Goal: Find specific page/section: Find specific page/section

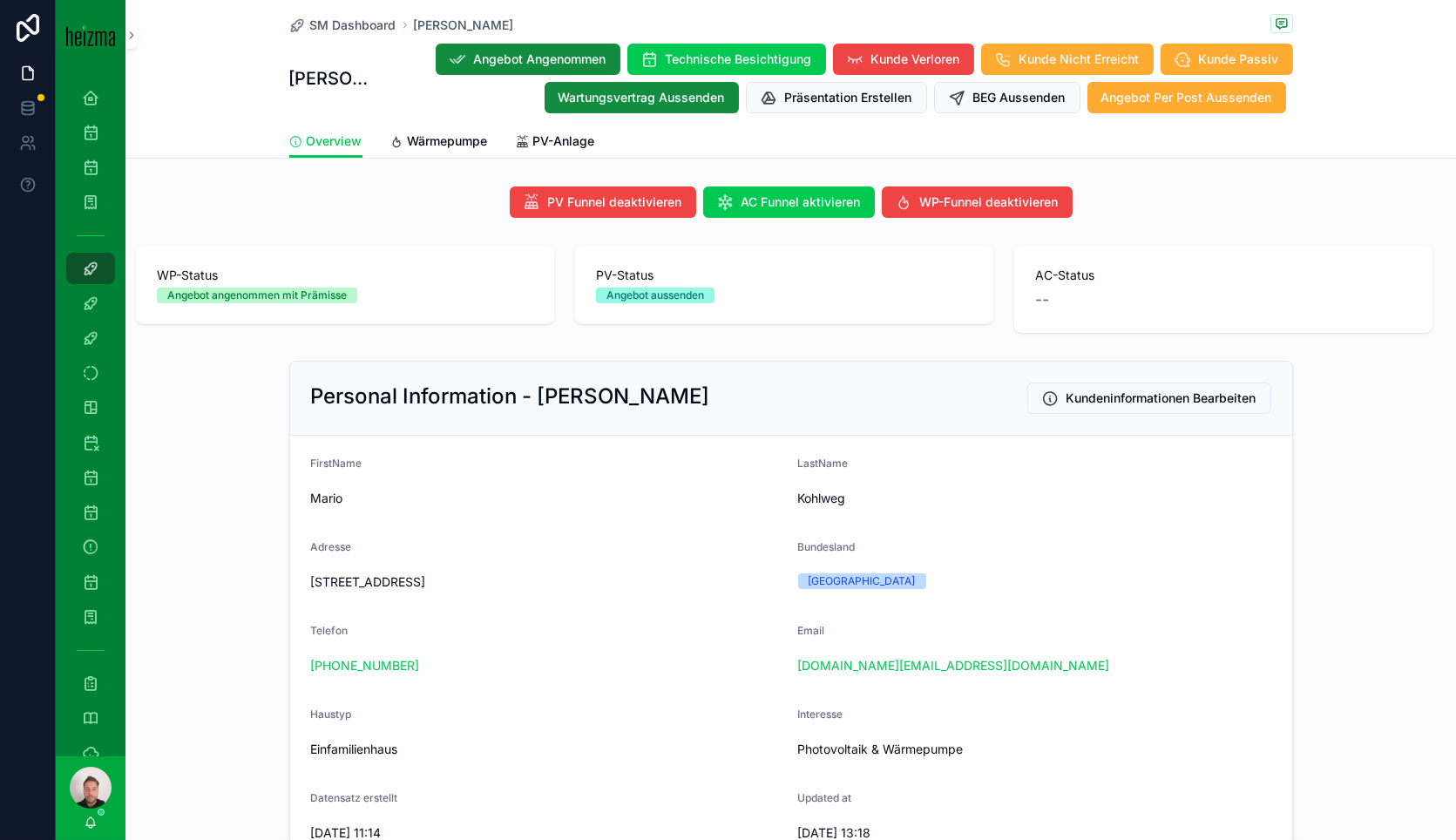
scroll to position [1742, 0]
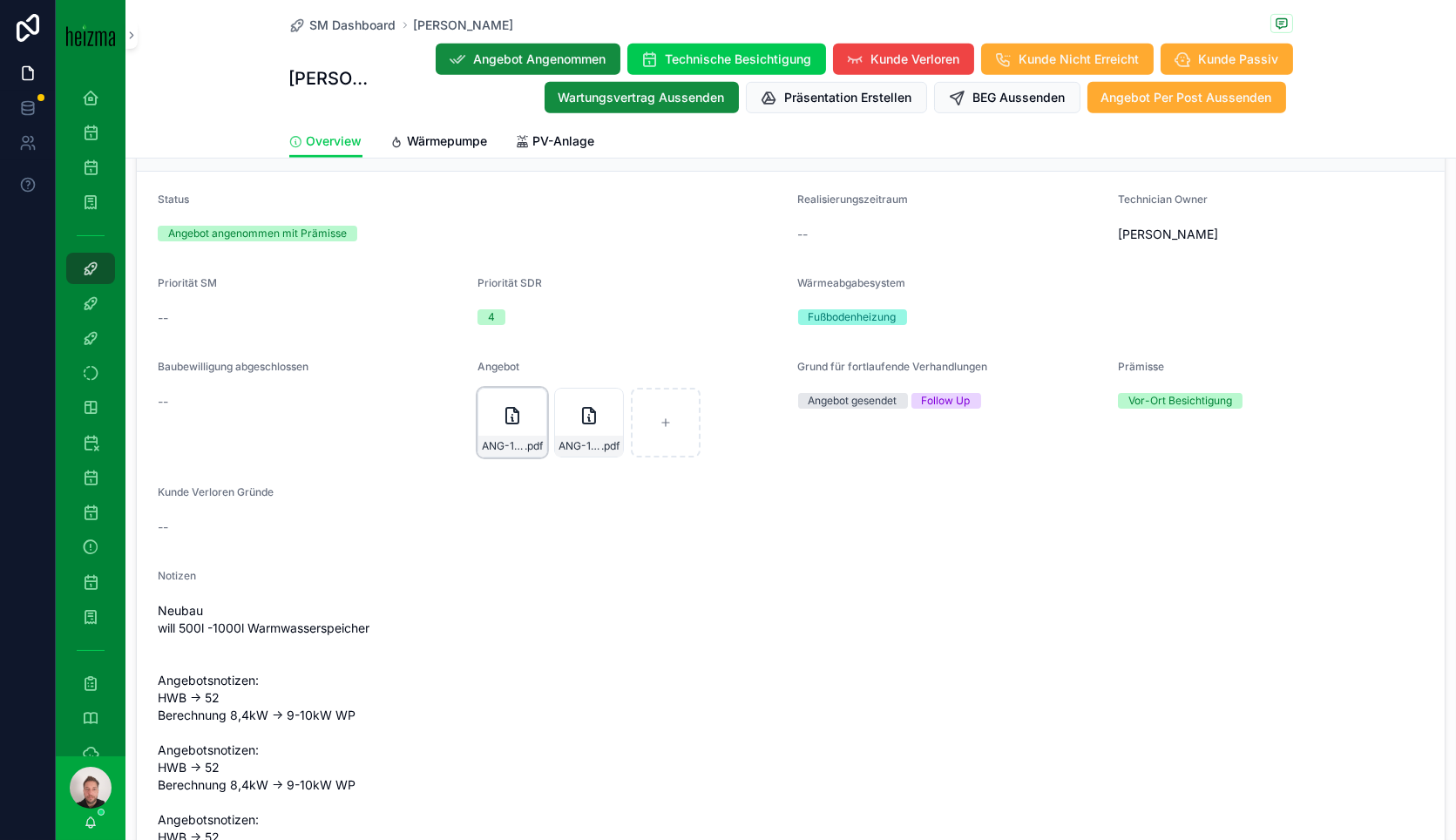
drag, startPoint x: 504, startPoint y: 417, endPoint x: 511, endPoint y: 425, distance: 10.6
click at [510, 426] on div "ANG-13308-Kohlweg-2025-09-25 .pdf" at bounding box center [512, 422] width 70 height 70
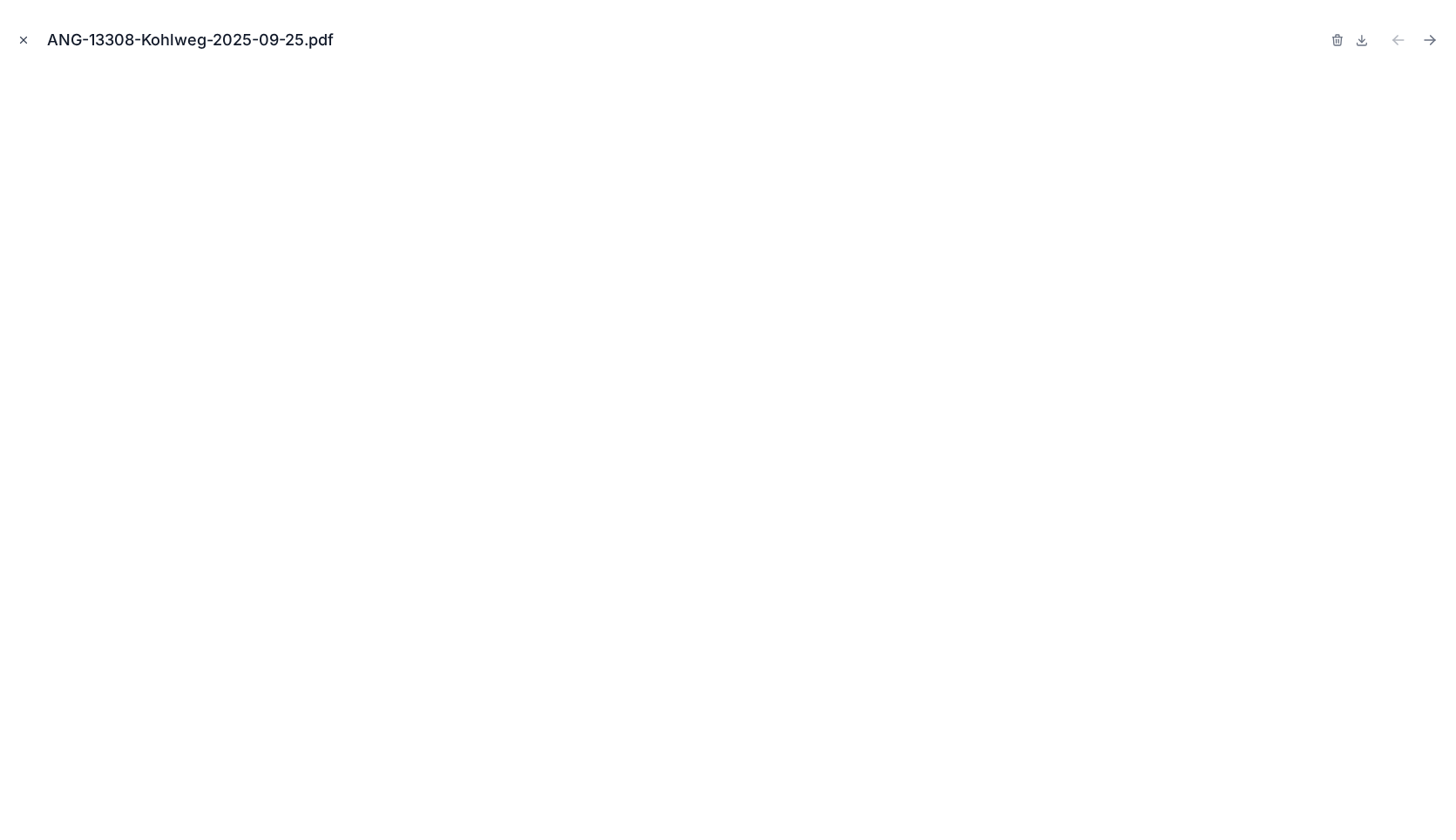
click at [24, 39] on icon "Close modal" at bounding box center [24, 41] width 6 height 6
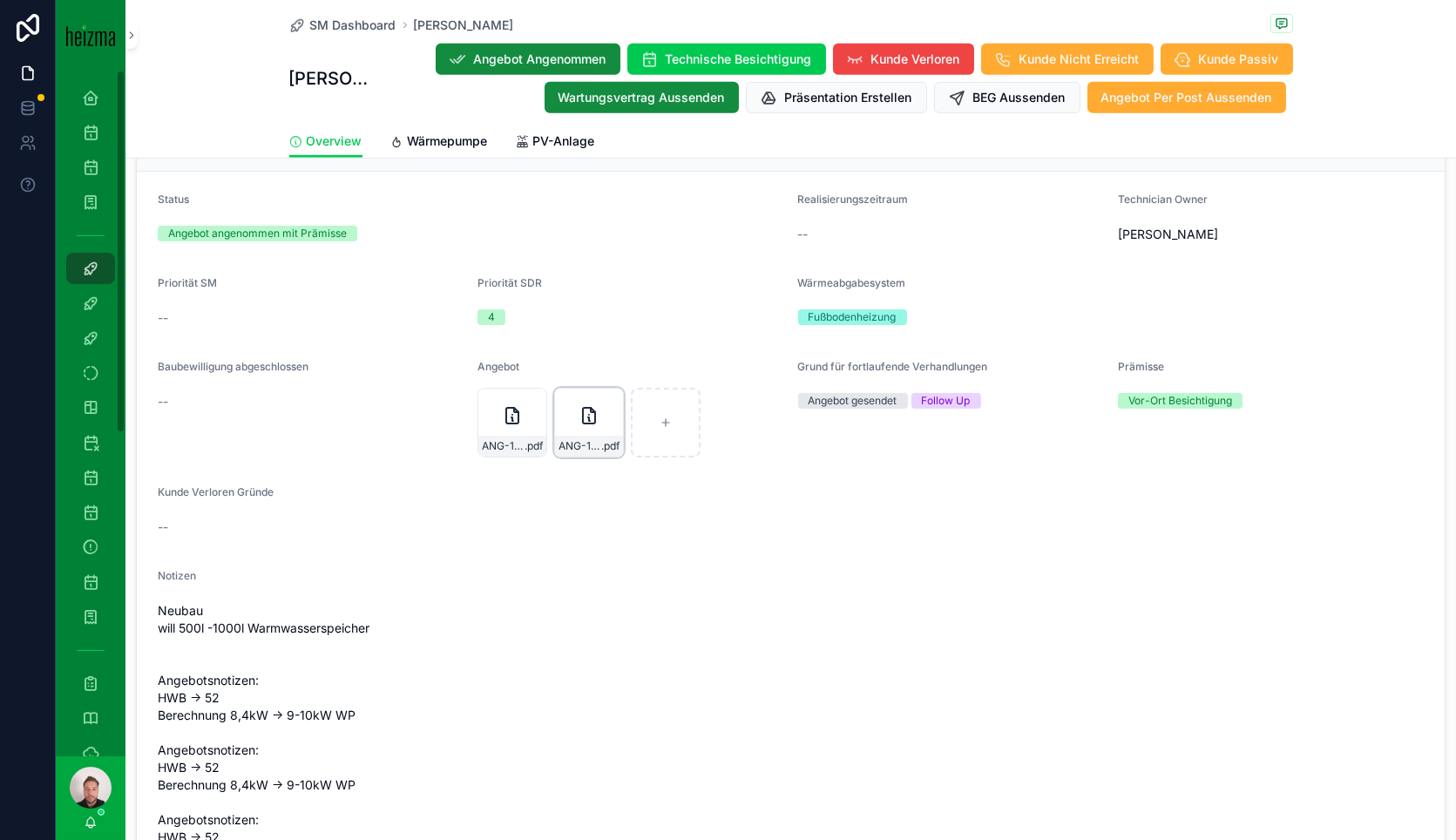
click at [572, 414] on div "ANG-13308-Kohlweg-2025-09-25---Google-Docs .pdf" at bounding box center [589, 422] width 70 height 70
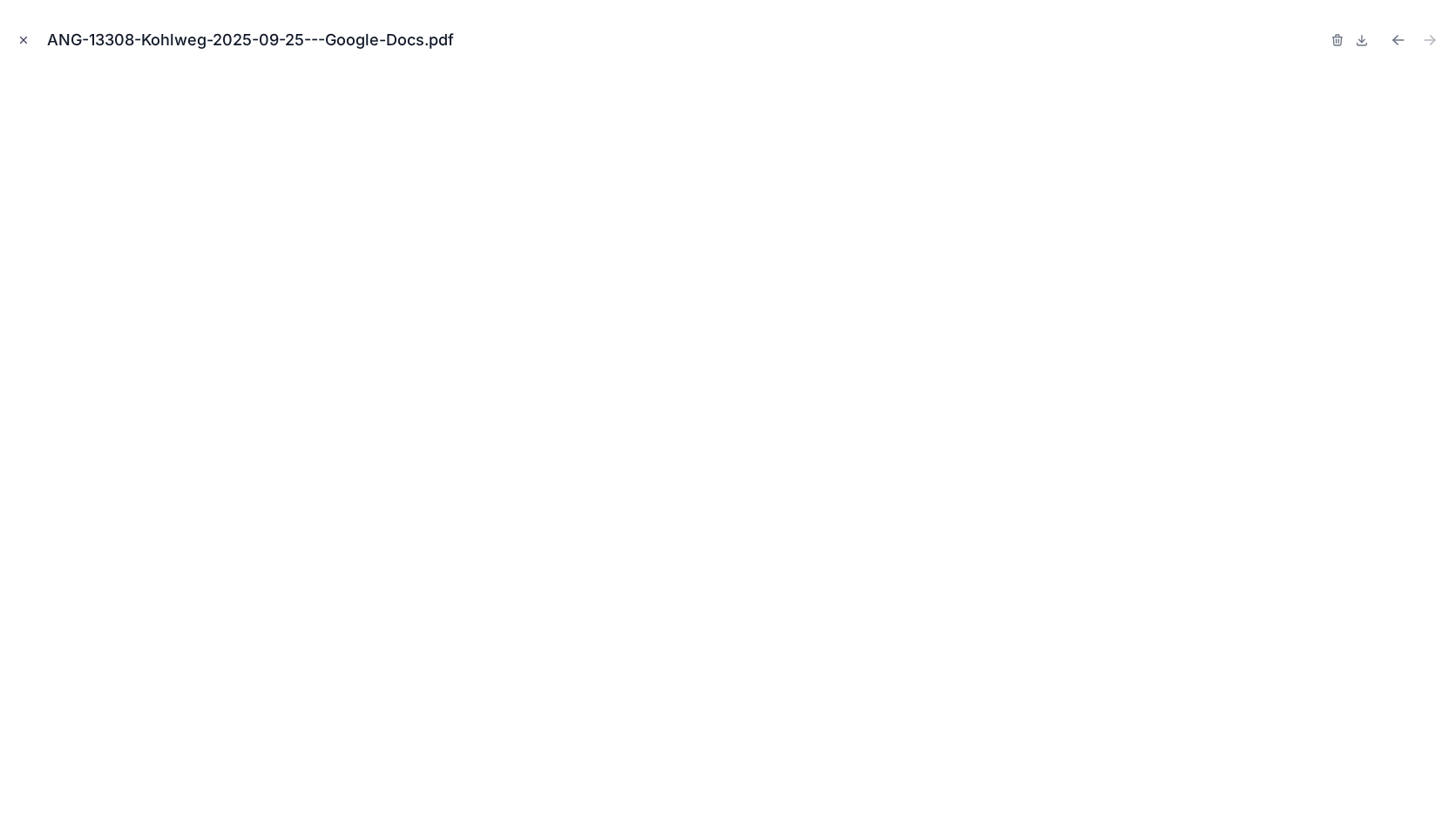
click at [22, 41] on icon "Close modal" at bounding box center [24, 41] width 6 height 6
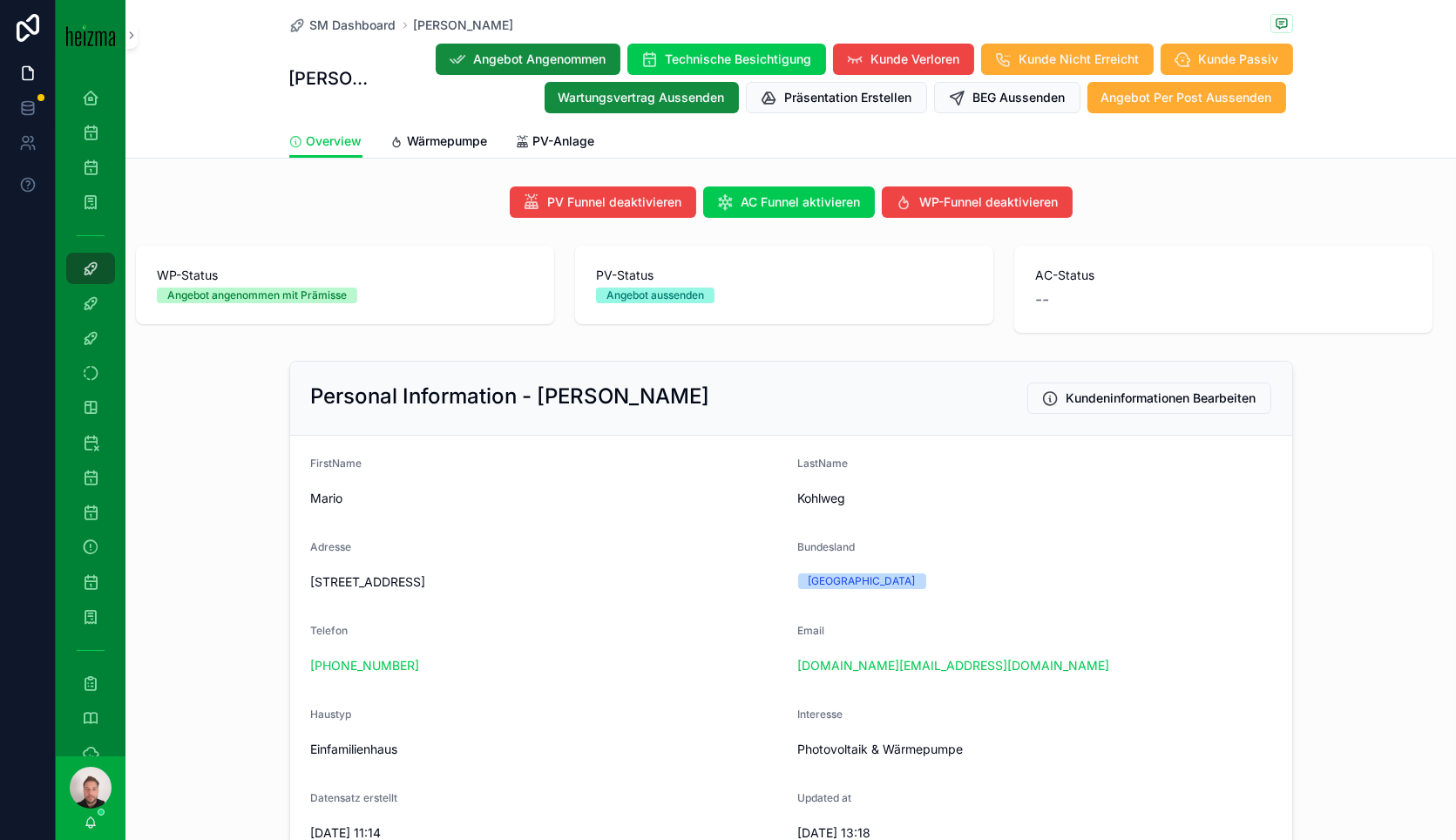
drag, startPoint x: 536, startPoint y: 579, endPoint x: 300, endPoint y: 583, distance: 236.0
click at [300, 583] on form "FirstName Mario LastName Kohlweg Adresse Graßdorf 15, 9300 Graßdorf, Österreich…" at bounding box center [792, 779] width 1002 height 687
copy span "Graßdorf 15, 9300 Graßdorf, Österreich"
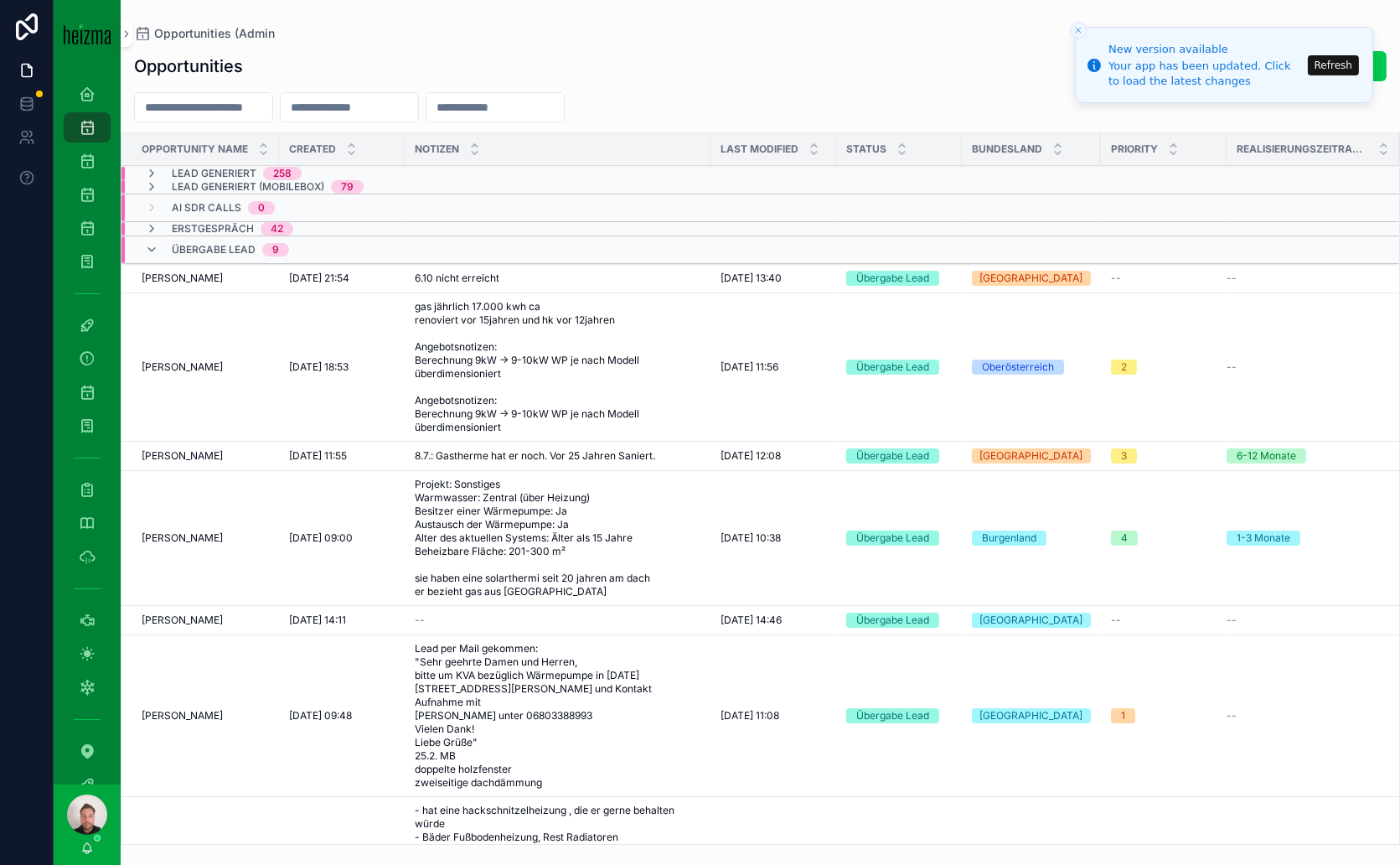
click at [1344, 65] on button "Refresh" at bounding box center [1333, 65] width 51 height 20
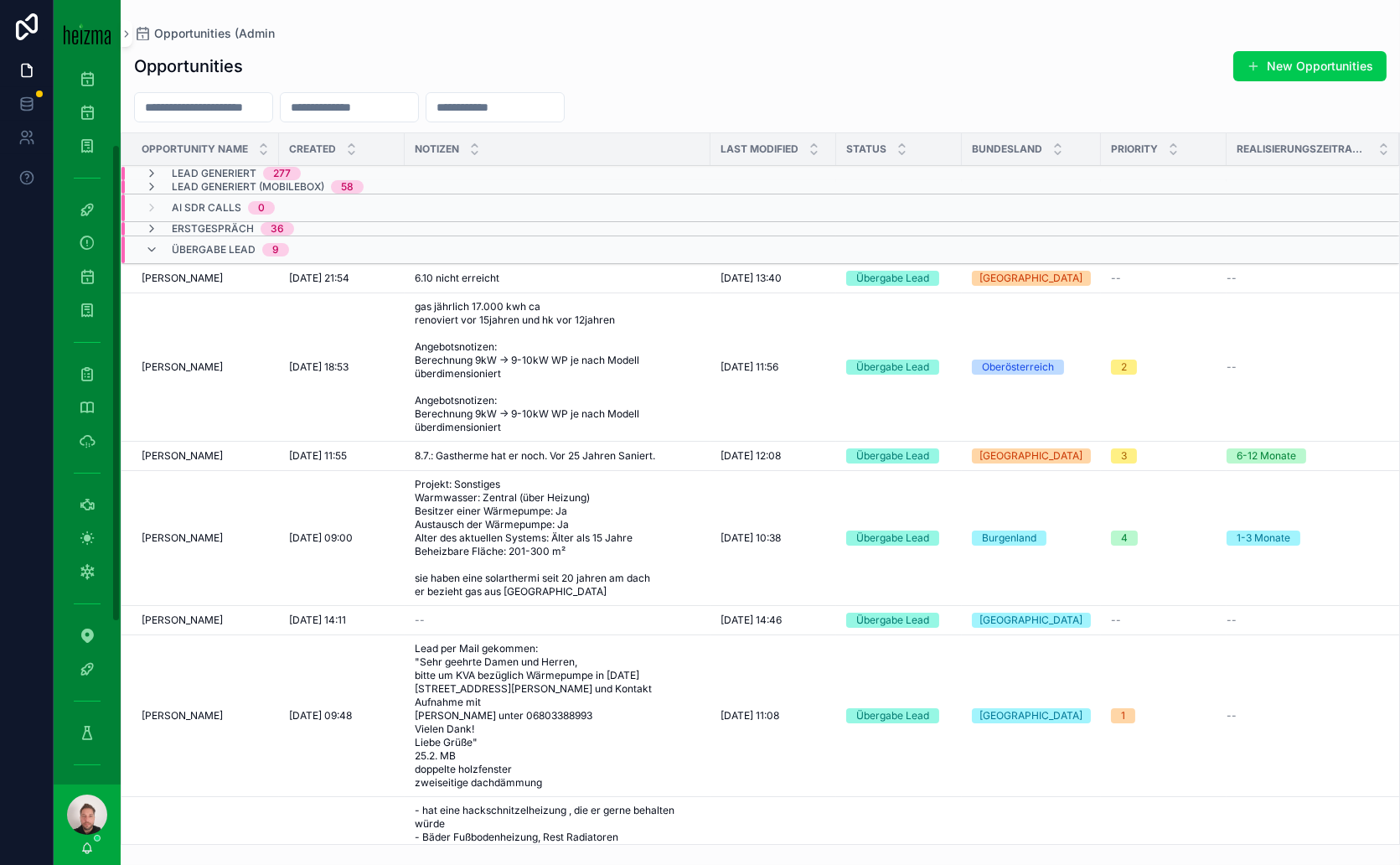
scroll to position [360, 0]
click at [84, 390] on icon "scrollable content" at bounding box center [87, 391] width 17 height 17
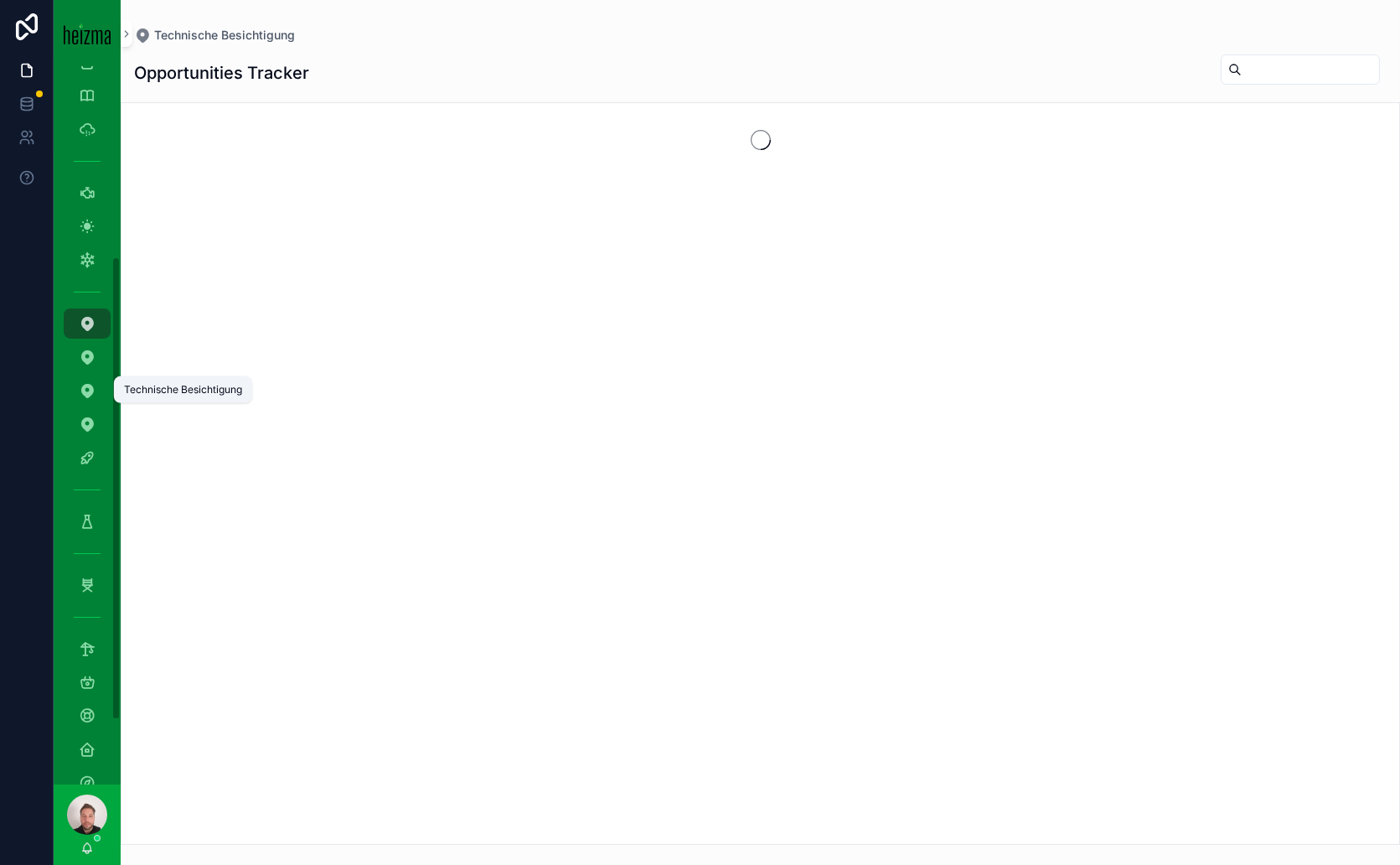
scroll to position [293, 0]
drag, startPoint x: 84, startPoint y: 390, endPoint x: 360, endPoint y: 29, distance: 454.4
click at [360, 29] on div "Technische Besichtigung" at bounding box center [760, 35] width 1253 height 17
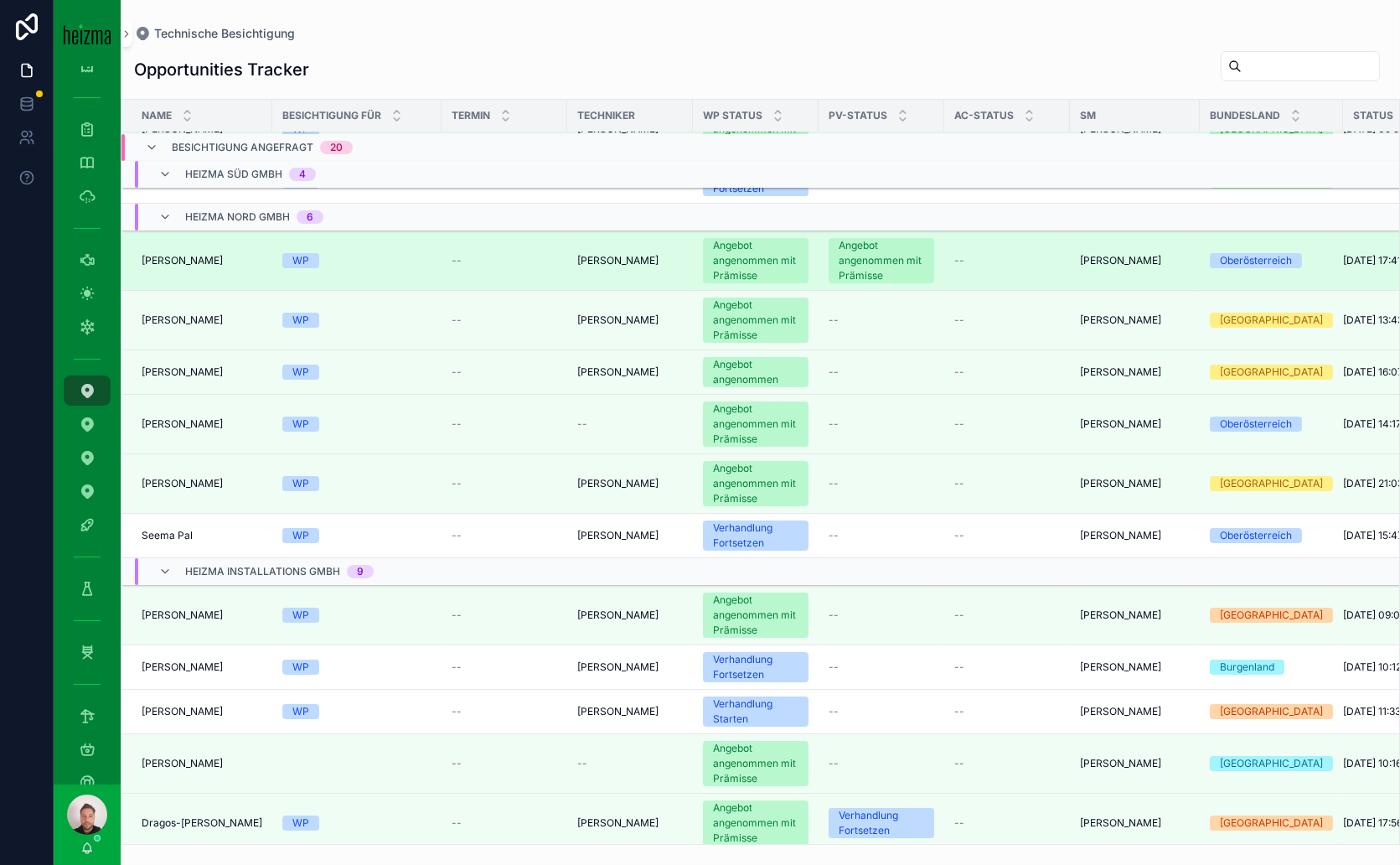
scroll to position [0, 0]
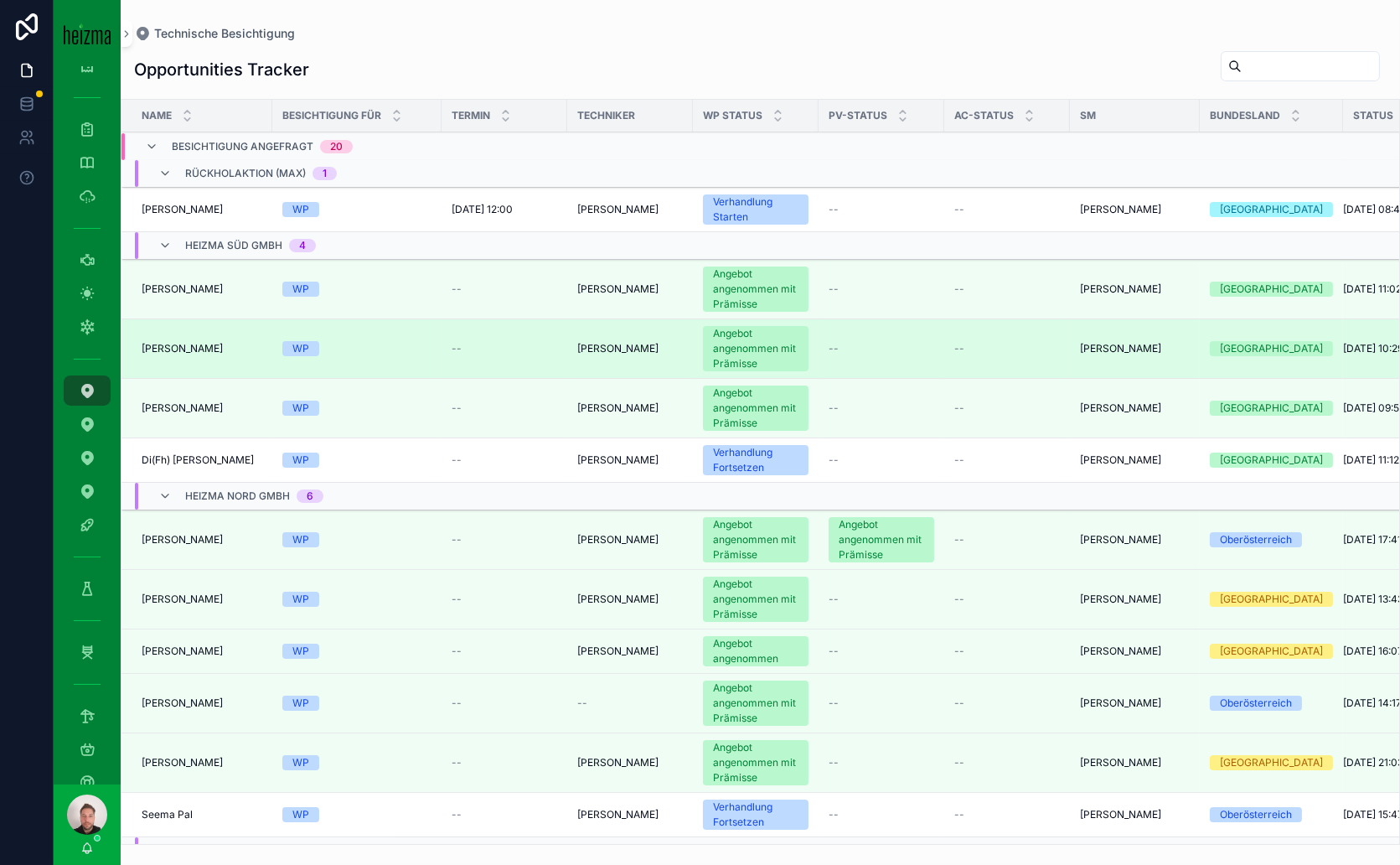
click at [186, 342] on span "[PERSON_NAME]" at bounding box center [182, 349] width 81 height 13
